Goal: Information Seeking & Learning: Learn about a topic

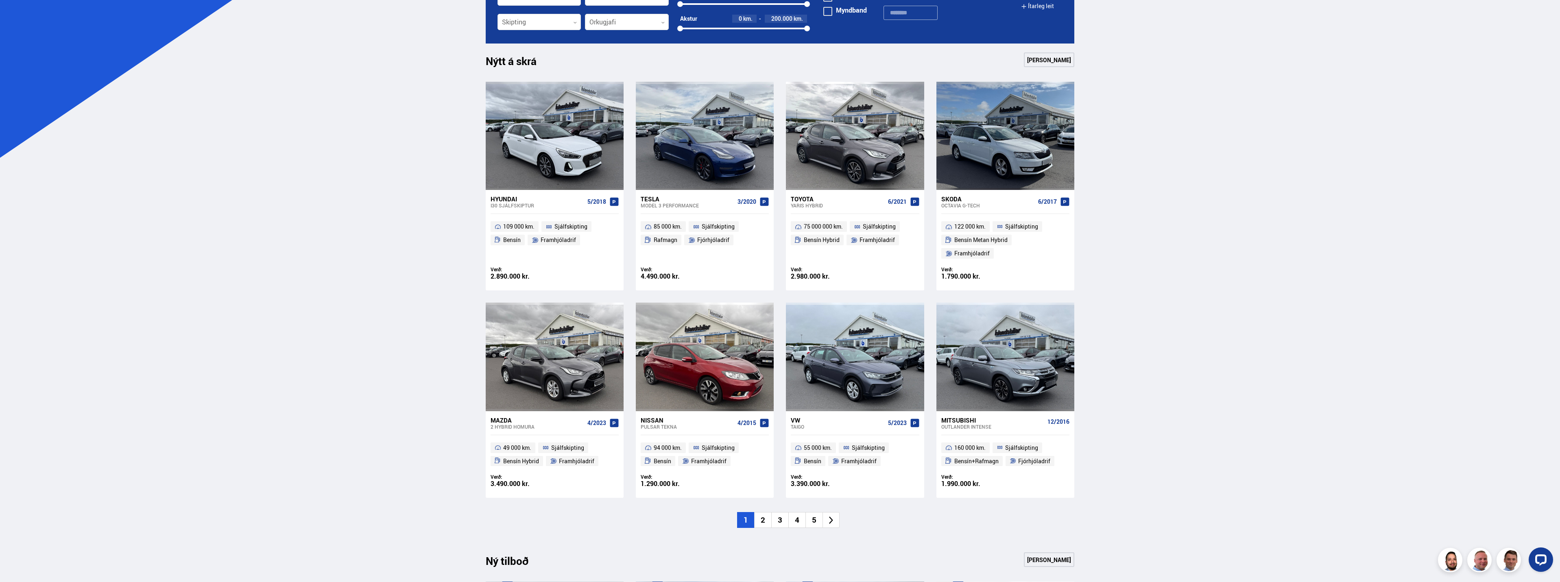
click at [969, 417] on div "Mitsubishi" at bounding box center [992, 420] width 103 height 7
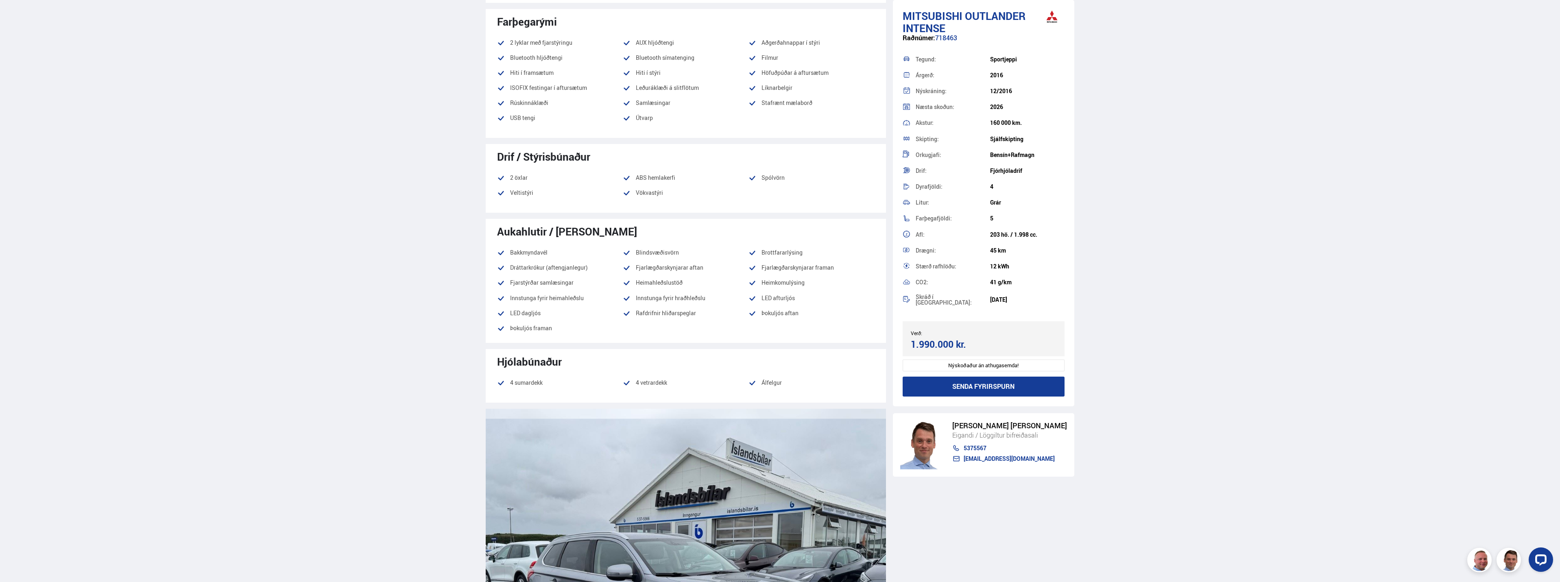
scroll to position [529, 0]
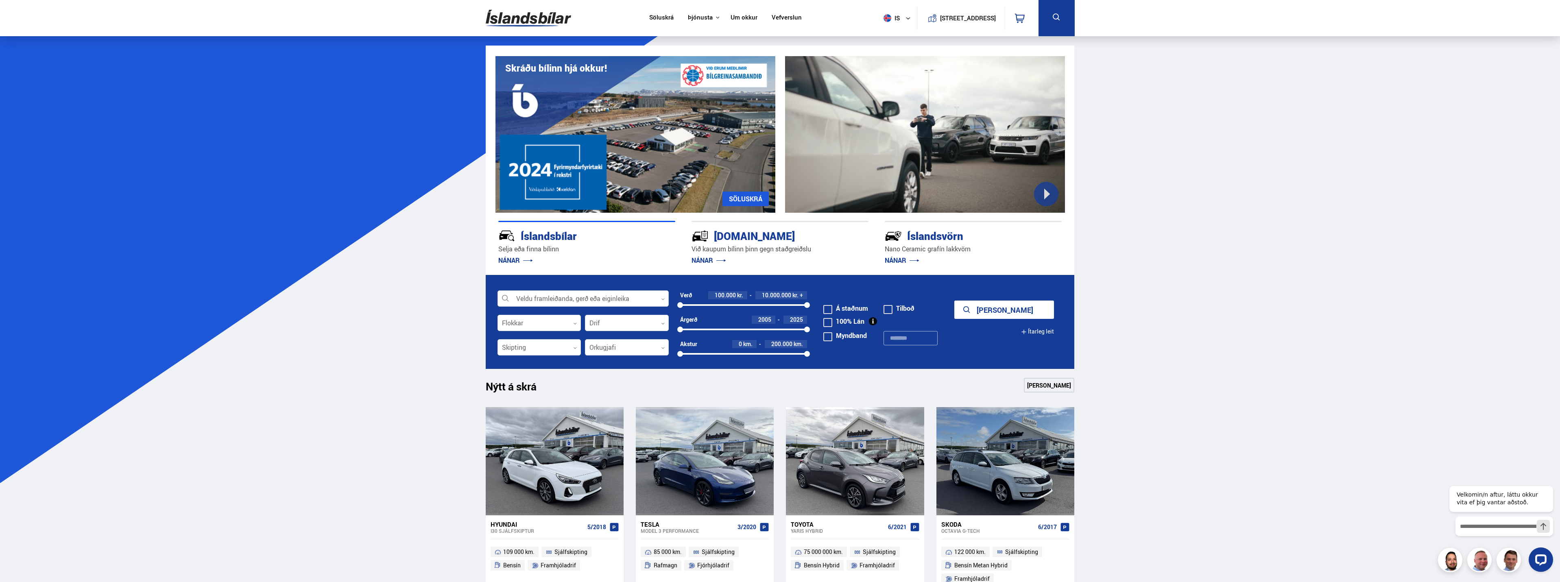
click at [635, 297] on div at bounding box center [583, 299] width 171 height 16
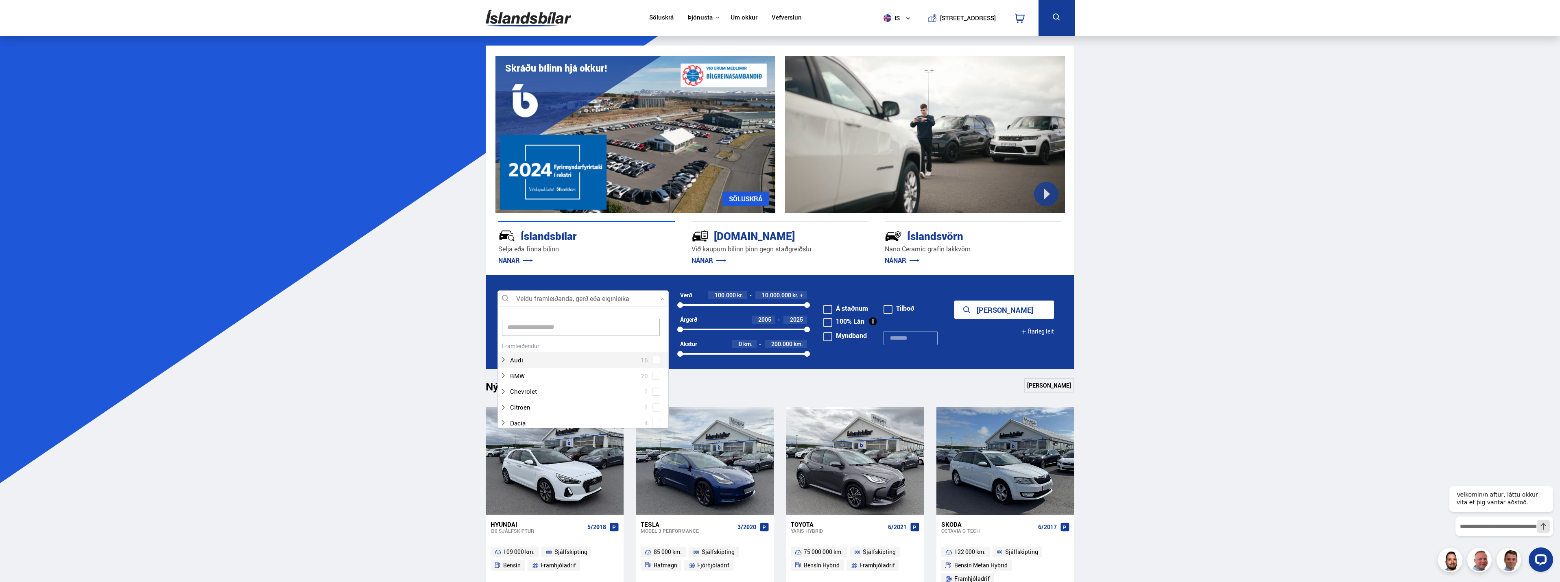
scroll to position [121, 169]
type input "***"
click at [654, 408] on div "Audi 16 BMW 20 Chevrolet 1 Citroen 1 Dacia 4 Ducati 1 Fiat 3 Ford 15 Ford Exped…" at bounding box center [583, 423] width 170 height 166
click at [636, 277] on form "Mitsubishi Outlander Veldu framleiðanda, gerð eða eiginleika 1 out Hreinsa vali…" at bounding box center [780, 322] width 589 height 94
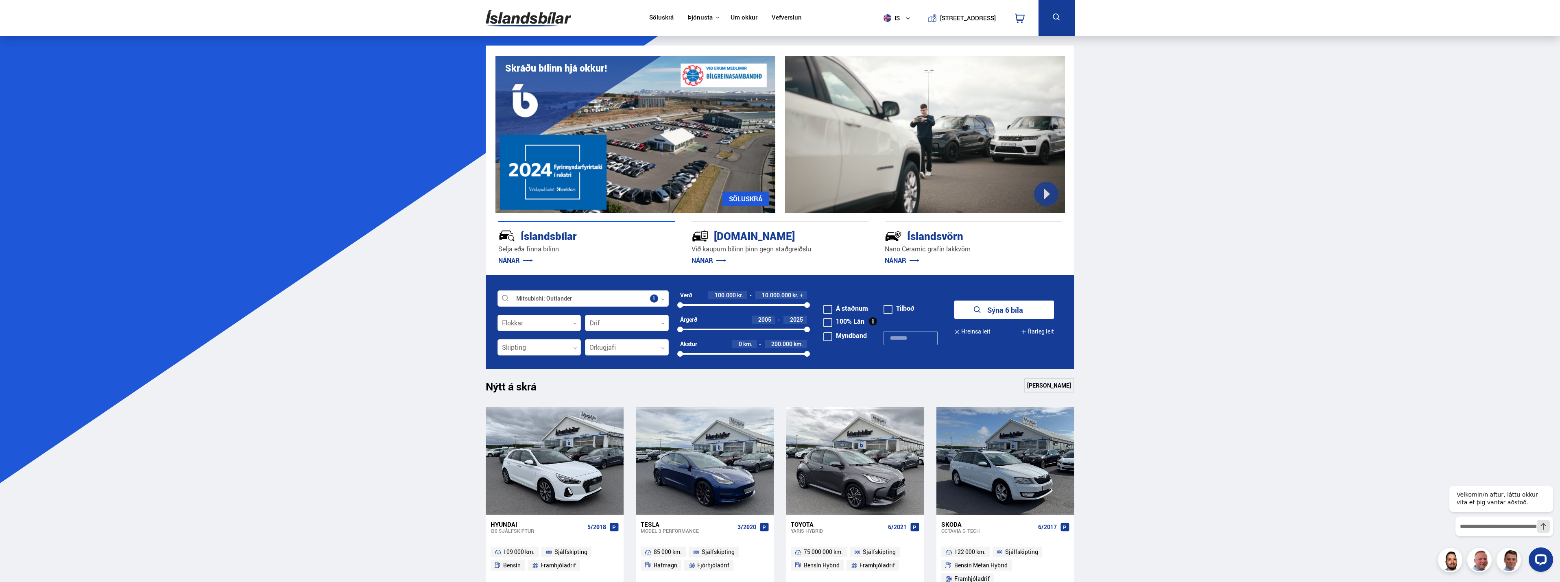
click at [989, 317] on button "Sýna 6 bíla" at bounding box center [1004, 310] width 100 height 18
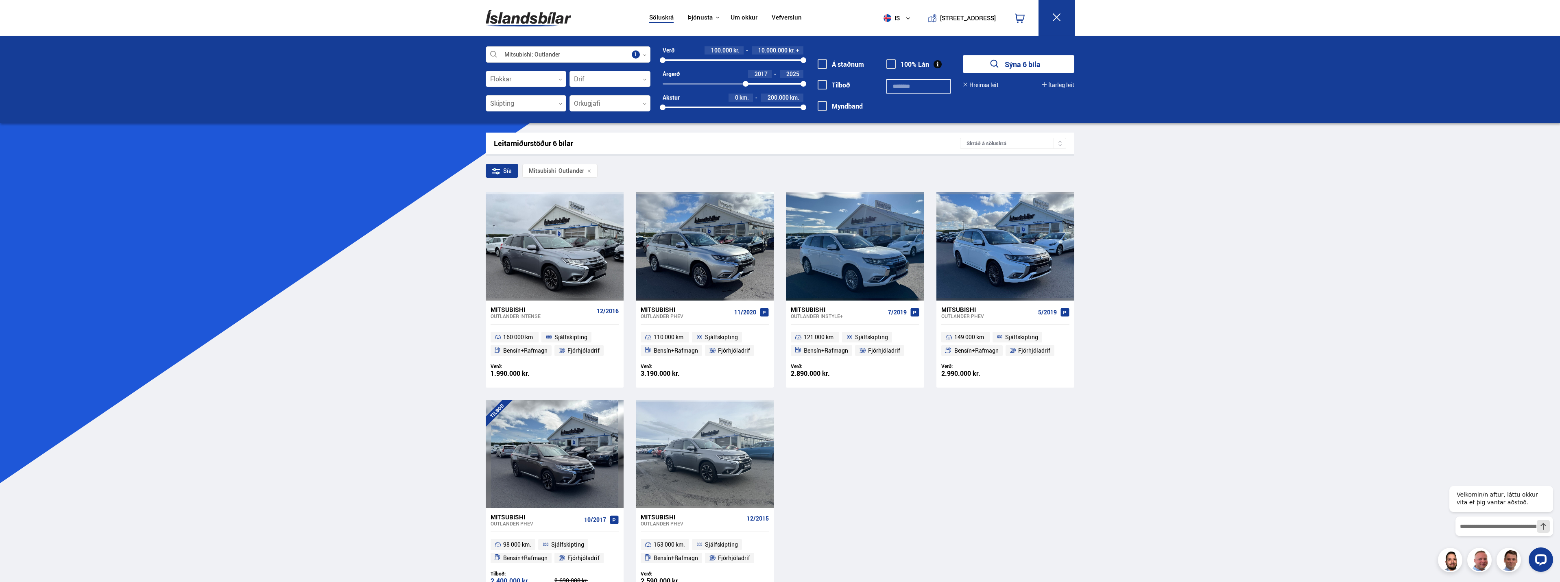
drag, startPoint x: 662, startPoint y: 83, endPoint x: 746, endPoint y: 84, distance: 83.4
click at [746, 84] on div at bounding box center [746, 84] width 6 height 6
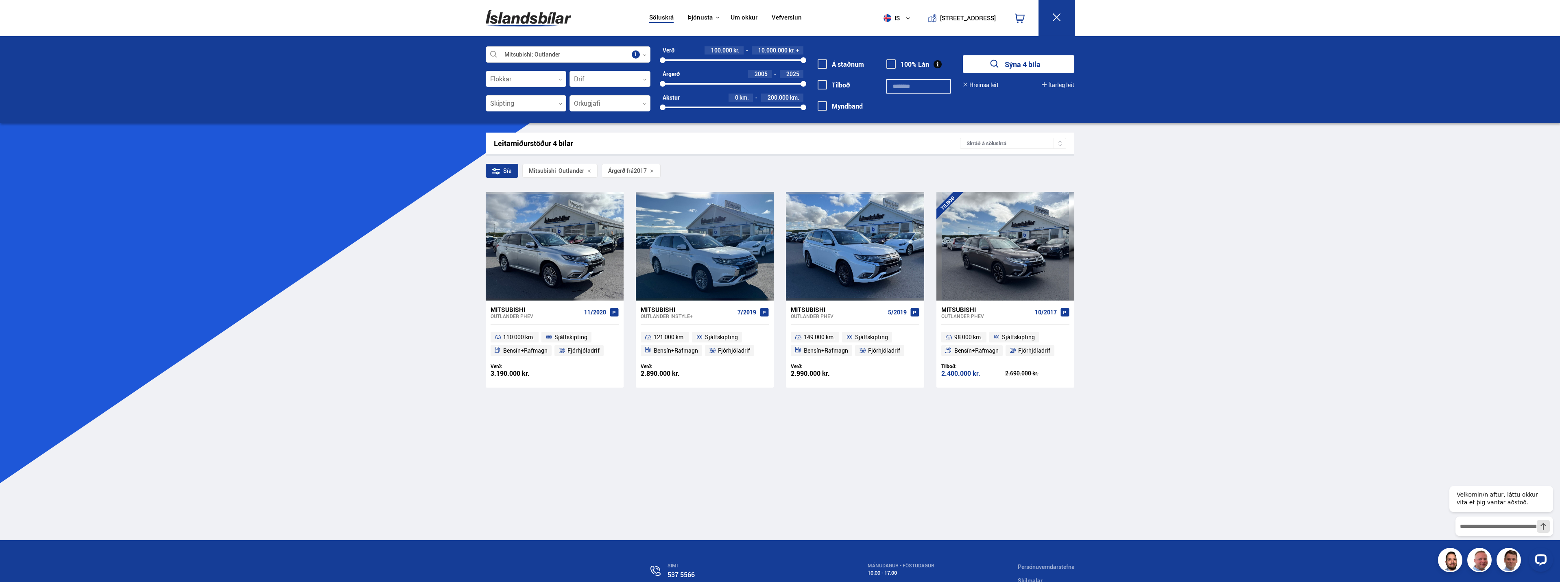
drag, startPoint x: 746, startPoint y: 85, endPoint x: 647, endPoint y: 85, distance: 99.3
click at [647, 85] on div "Mitsubishi Outlander Veldu framleiðanda, gerð eða eiginleika 1 Flokkar 0 Drif 0…" at bounding box center [780, 83] width 602 height 75
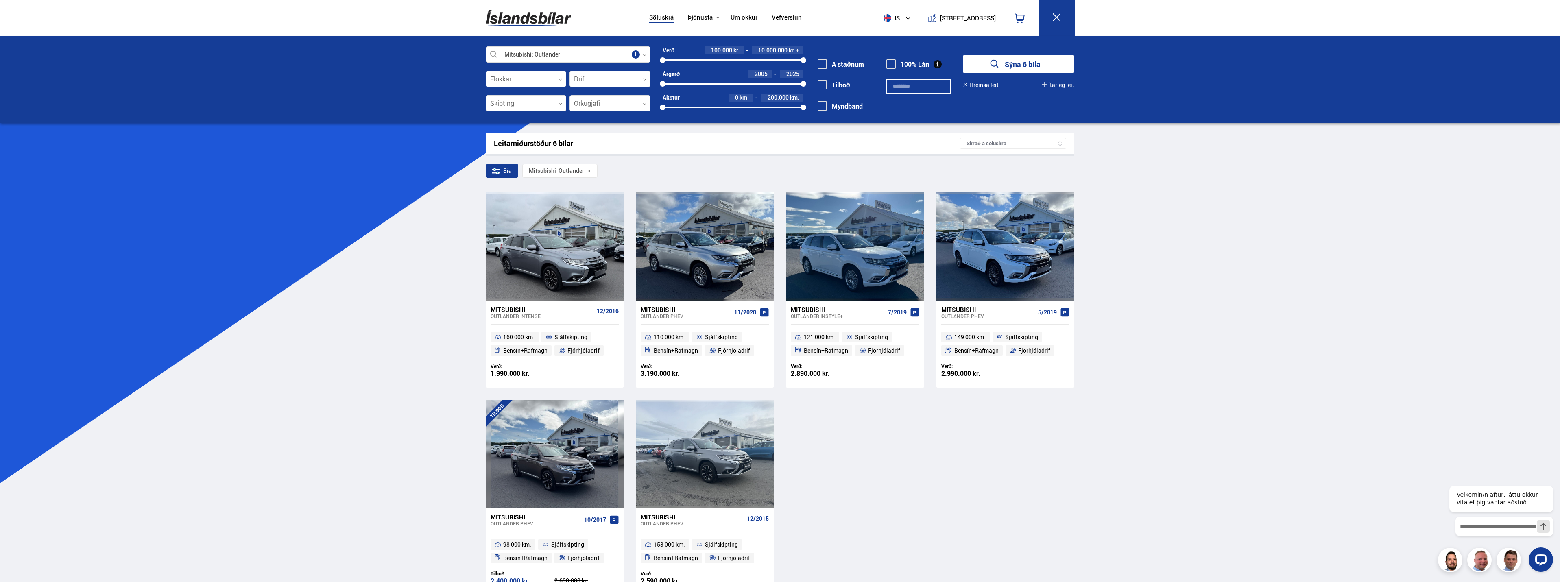
click at [504, 308] on div "Mitsubishi" at bounding box center [542, 309] width 103 height 7
